Goal: Task Accomplishment & Management: Use online tool/utility

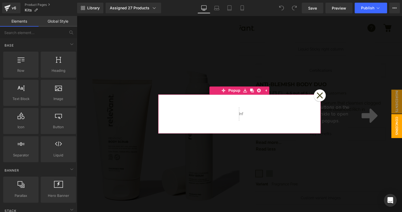
click at [321, 95] on icon at bounding box center [319, 95] width 7 height 7
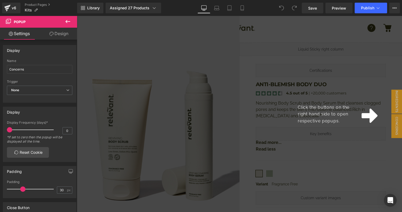
click at [372, 123] on icon at bounding box center [370, 115] width 16 height 18
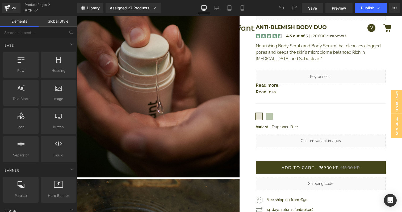
scroll to position [444, 0]
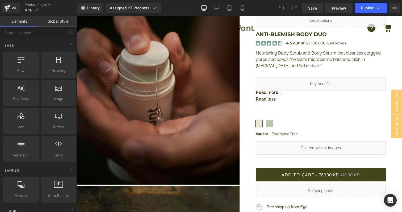
click at [49, 19] on link "Global Style" at bounding box center [58, 21] width 39 height 11
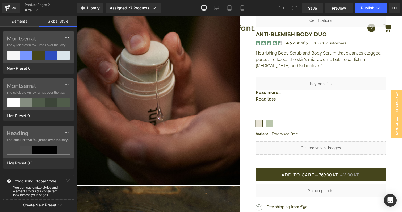
click at [22, 19] on link "Elements" at bounding box center [19, 21] width 39 height 11
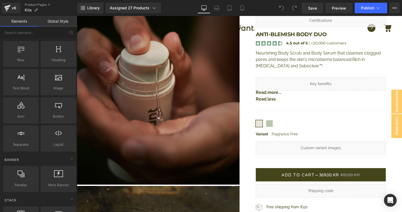
scroll to position [3, 0]
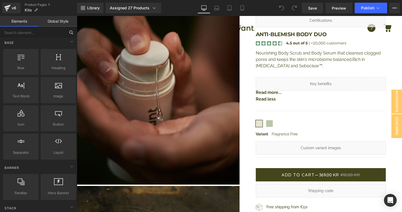
click at [43, 32] on input "text" at bounding box center [32, 33] width 65 height 12
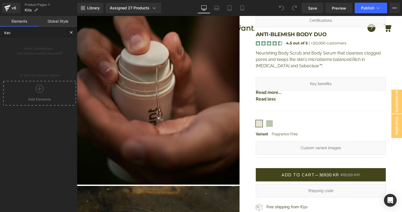
scroll to position [0, 0]
type input "kaching"
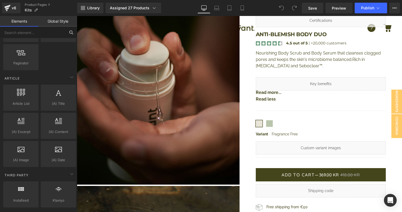
scroll to position [999, 0]
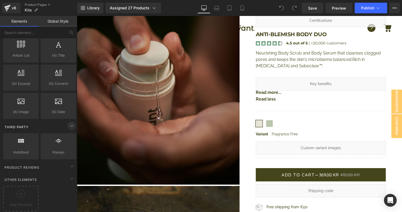
click at [72, 123] on icon at bounding box center [72, 126] width 6 height 6
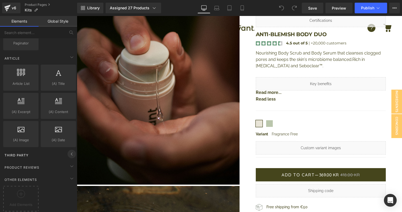
click at [69, 151] on icon at bounding box center [72, 154] width 6 height 6
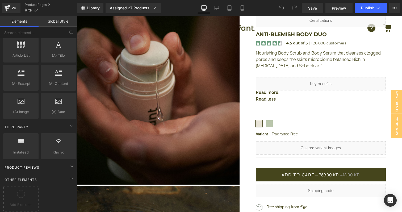
click at [36, 165] on span "Product Reviews" at bounding box center [22, 167] width 36 height 5
click at [41, 164] on div "Product Reviews" at bounding box center [39, 167] width 75 height 11
click at [59, 149] on span "Klaviyo" at bounding box center [58, 152] width 32 height 6
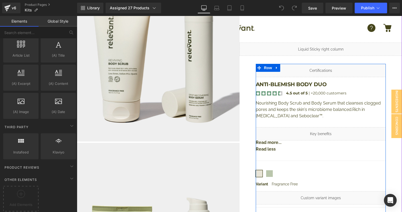
scroll to position [0, 0]
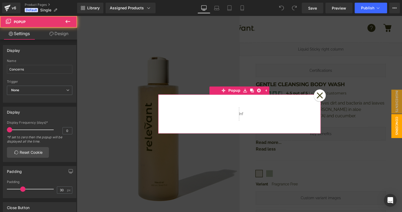
click at [321, 94] on icon at bounding box center [320, 95] width 6 height 6
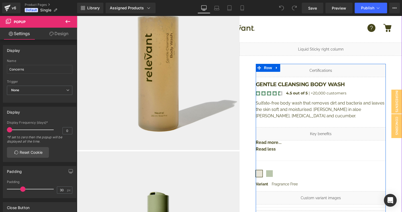
scroll to position [131, 0]
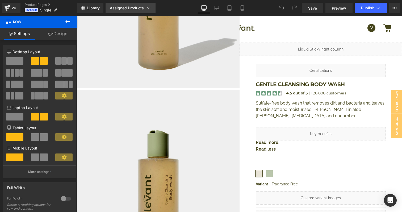
click at [143, 8] on div "Assigned Products" at bounding box center [130, 7] width 41 height 5
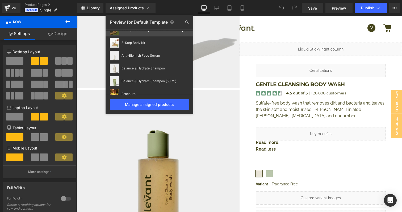
scroll to position [0, 0]
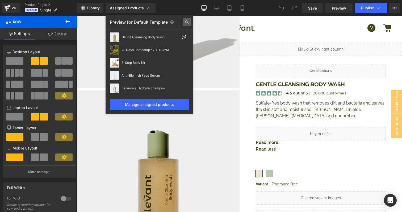
click at [186, 21] on icon at bounding box center [187, 22] width 9 height 9
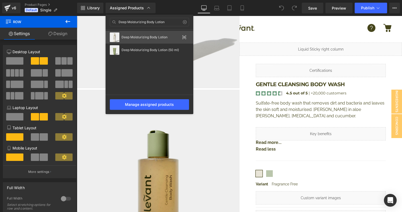
type input "Deep Moisturizing Body Lotion"
click at [175, 38] on div "Deep Moisturizing Body Lotion" at bounding box center [151, 37] width 58 height 4
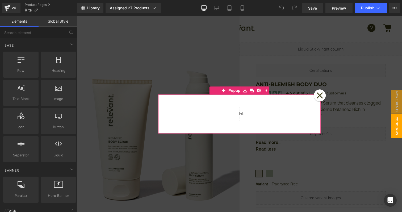
click at [320, 96] on icon at bounding box center [320, 95] width 6 height 6
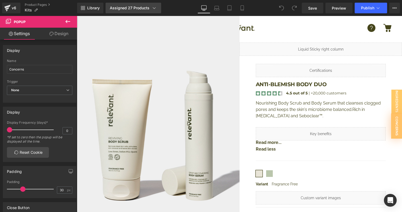
click at [146, 7] on div "Assigned 27 Products" at bounding box center [133, 7] width 47 height 5
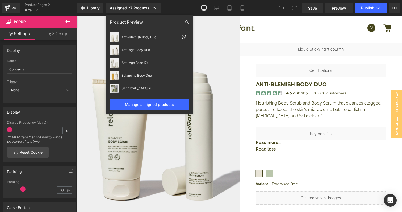
click at [133, 20] on div "Product Preview" at bounding box center [150, 22] width 88 height 9
click at [187, 21] on icon at bounding box center [187, 22] width 9 height 9
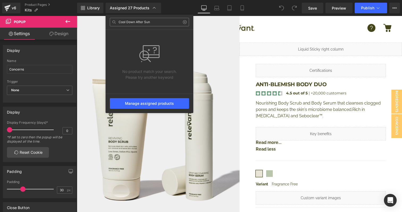
drag, startPoint x: 154, startPoint y: 21, endPoint x: 136, endPoint y: 22, distance: 18.6
click at [136, 22] on input "Cool Down After Sun" at bounding box center [149, 22] width 79 height 9
type input "Cool Down"
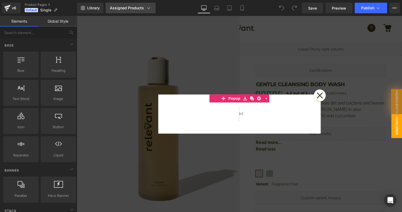
click at [137, 11] on link "Assigned Products" at bounding box center [131, 8] width 50 height 11
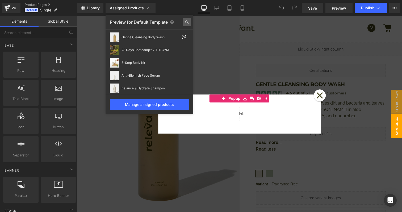
click at [185, 24] on icon at bounding box center [187, 22] width 9 height 9
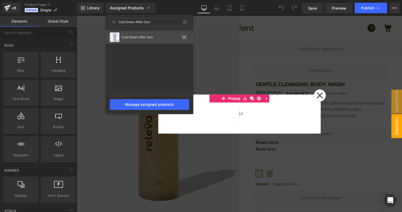
type input "Cool Down After Sun"
click at [157, 37] on div "Cool Down After Sun" at bounding box center [151, 37] width 58 height 4
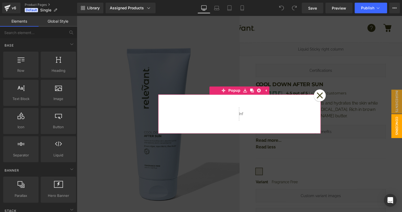
click at [319, 95] on icon at bounding box center [320, 95] width 6 height 6
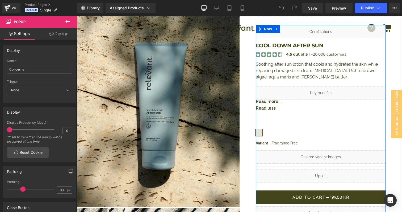
scroll to position [214, 0]
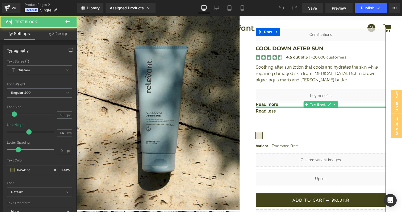
click at [300, 106] on div at bounding box center [321, 106] width 130 height 1
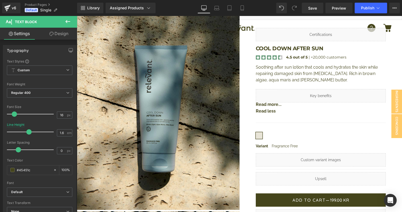
click at [19, 36] on link "Settings" at bounding box center [19, 34] width 39 height 12
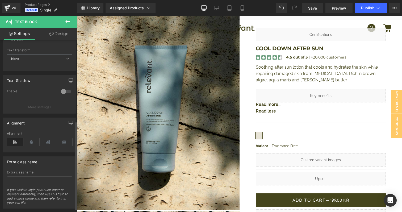
scroll to position [0, 0]
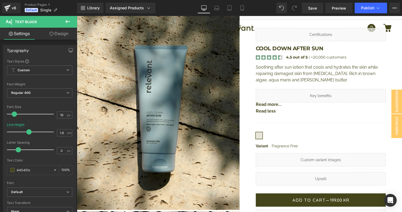
click at [66, 20] on icon at bounding box center [68, 21] width 6 height 6
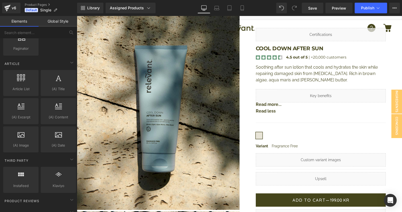
scroll to position [999, 0]
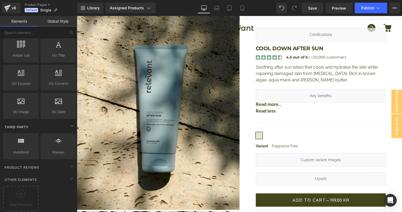
click at [23, 124] on span "Third Party" at bounding box center [16, 126] width 25 height 5
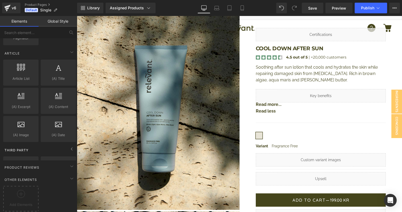
scroll to position [971, 0]
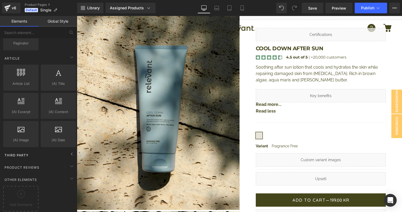
click at [22, 153] on span "Third Party" at bounding box center [16, 155] width 25 height 5
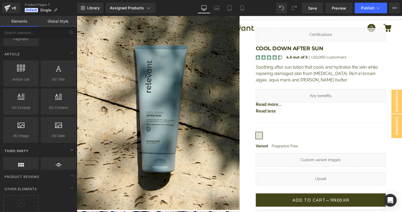
scroll to position [999, 0]
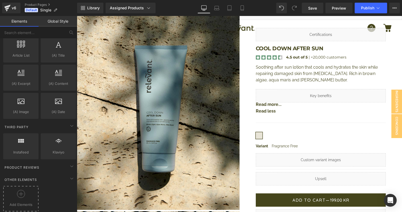
click at [19, 190] on icon at bounding box center [21, 194] width 8 height 8
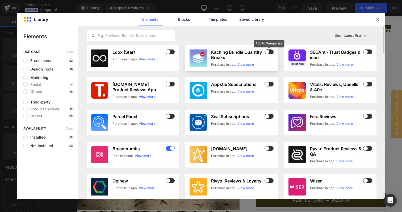
click at [270, 51] on span at bounding box center [269, 51] width 9 height 5
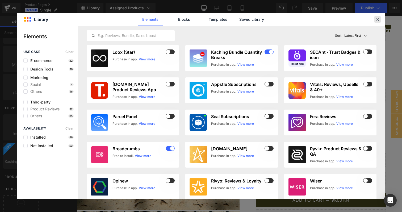
scroll to position [1028, 0]
click at [378, 19] on icon at bounding box center [377, 19] width 5 height 5
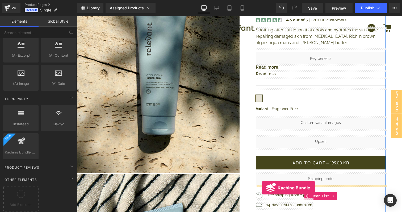
scroll to position [267, 0]
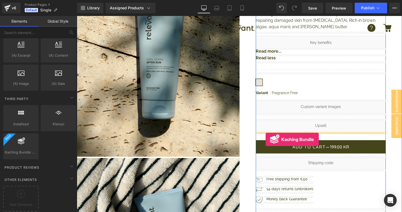
drag, startPoint x: 97, startPoint y: 157, endPoint x: 266, endPoint y: 139, distance: 170.0
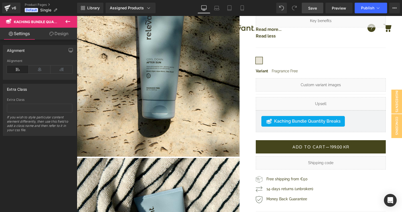
click at [309, 9] on span "Save" at bounding box center [312, 8] width 9 height 6
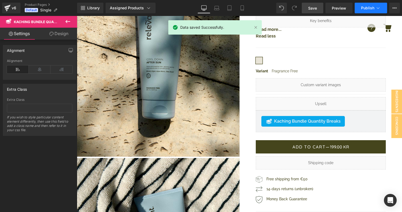
click at [363, 5] on button "Publish" at bounding box center [371, 8] width 32 height 11
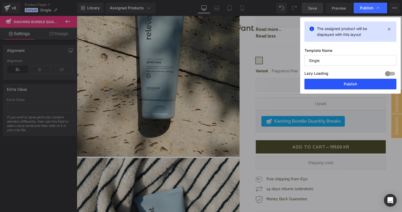
click at [344, 85] on button "Publish" at bounding box center [350, 84] width 92 height 11
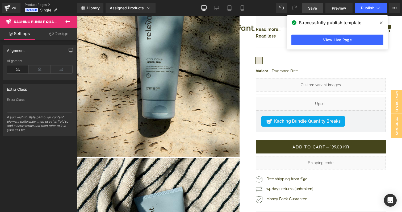
click at [66, 21] on icon at bounding box center [67, 21] width 5 height 3
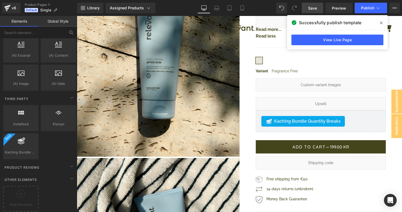
click at [69, 33] on icon at bounding box center [71, 32] width 5 height 5
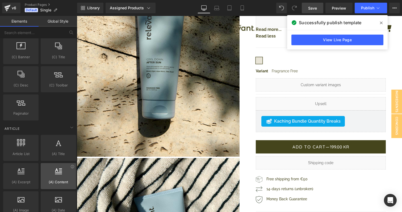
scroll to position [895, 0]
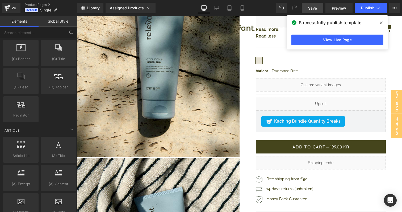
click at [71, 32] on icon at bounding box center [71, 32] width 5 height 5
click at [48, 33] on input "text" at bounding box center [32, 33] width 65 height 12
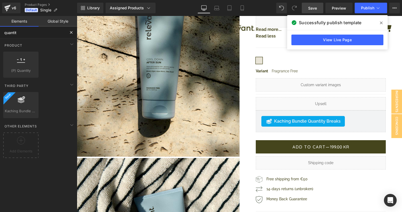
type input "quantity"
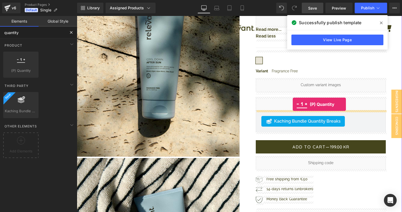
drag, startPoint x: 97, startPoint y: 86, endPoint x: 293, endPoint y: 104, distance: 196.6
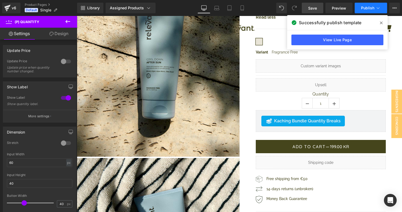
click at [362, 10] on span "Publish" at bounding box center [367, 8] width 13 height 4
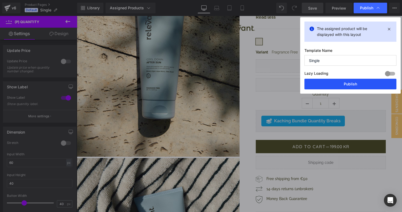
click at [338, 81] on button "Publish" at bounding box center [350, 84] width 92 height 11
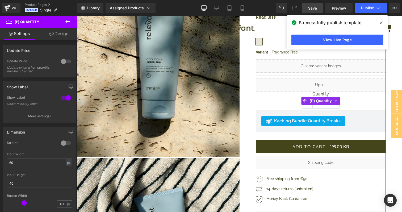
click at [282, 102] on div "Quantity 1" at bounding box center [321, 100] width 130 height 19
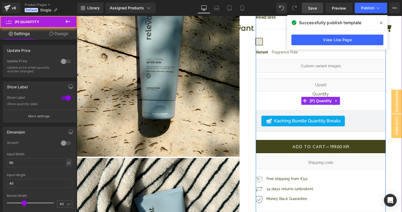
click at [350, 100] on div "Quantity 1" at bounding box center [321, 100] width 130 height 19
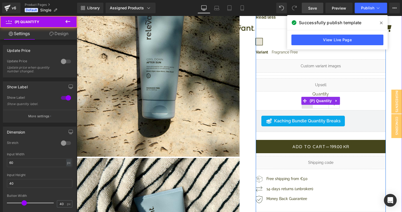
click at [307, 106] on span at bounding box center [307, 103] width 3 height 6
click at [294, 102] on div "Quantity 1" at bounding box center [321, 100] width 130 height 19
click at [354, 101] on div "Quantity 1" at bounding box center [321, 100] width 130 height 19
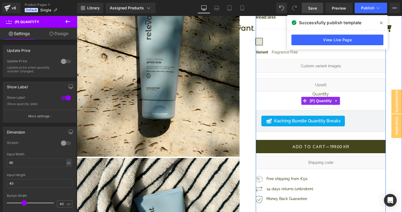
click at [290, 102] on div "Quantity 1" at bounding box center [321, 100] width 130 height 19
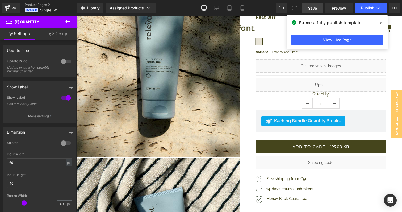
click at [67, 21] on icon at bounding box center [68, 21] width 6 height 6
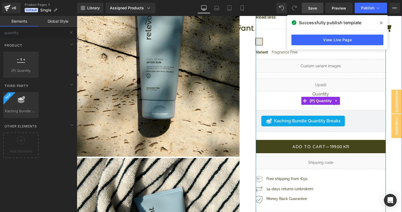
click at [290, 103] on div "Quantity 1" at bounding box center [321, 100] width 130 height 19
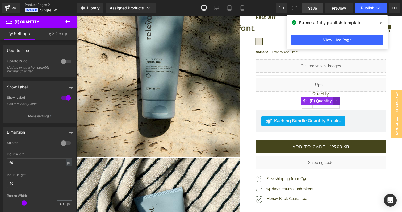
click at [336, 100] on icon at bounding box center [336, 101] width 1 height 2
click at [340, 102] on icon at bounding box center [340, 101] width 4 height 4
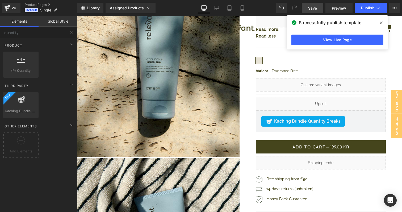
click at [315, 9] on span "Save" at bounding box center [312, 8] width 9 height 6
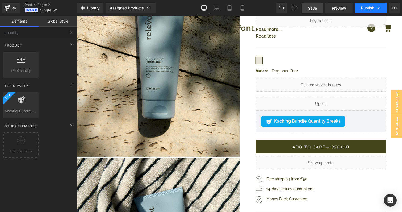
click at [365, 9] on span "Publish" at bounding box center [367, 8] width 13 height 4
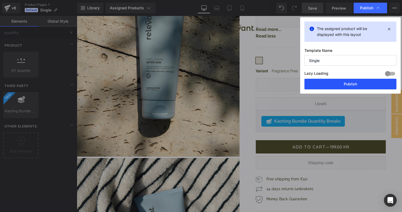
click at [349, 84] on button "Publish" at bounding box center [350, 84] width 92 height 11
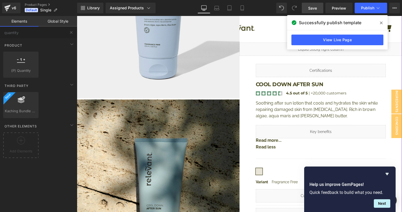
scroll to position [118, 0]
